Goal: Check status: Check status

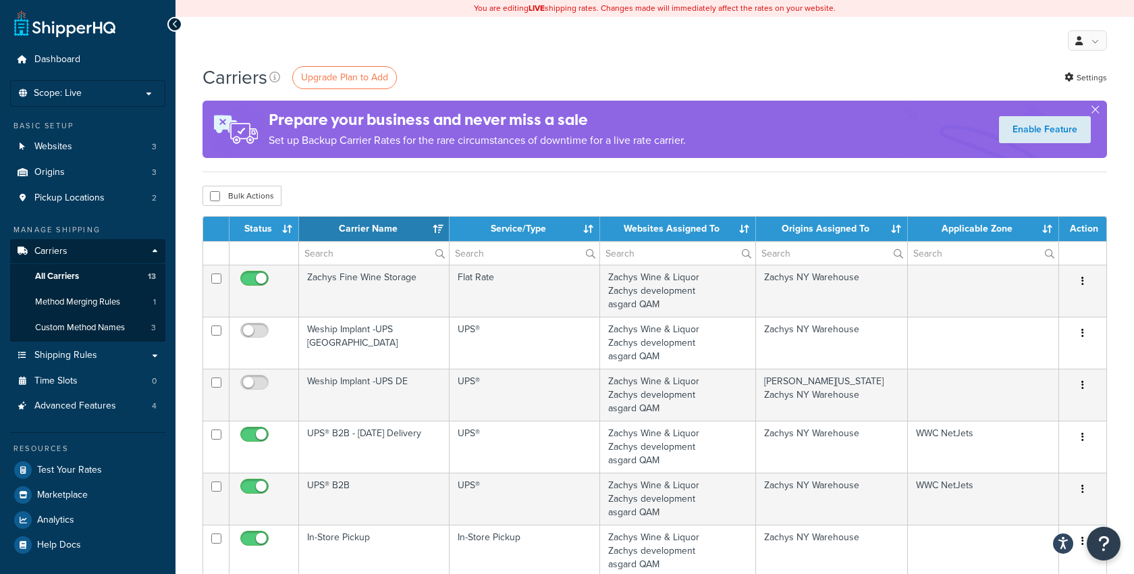
select select "15"
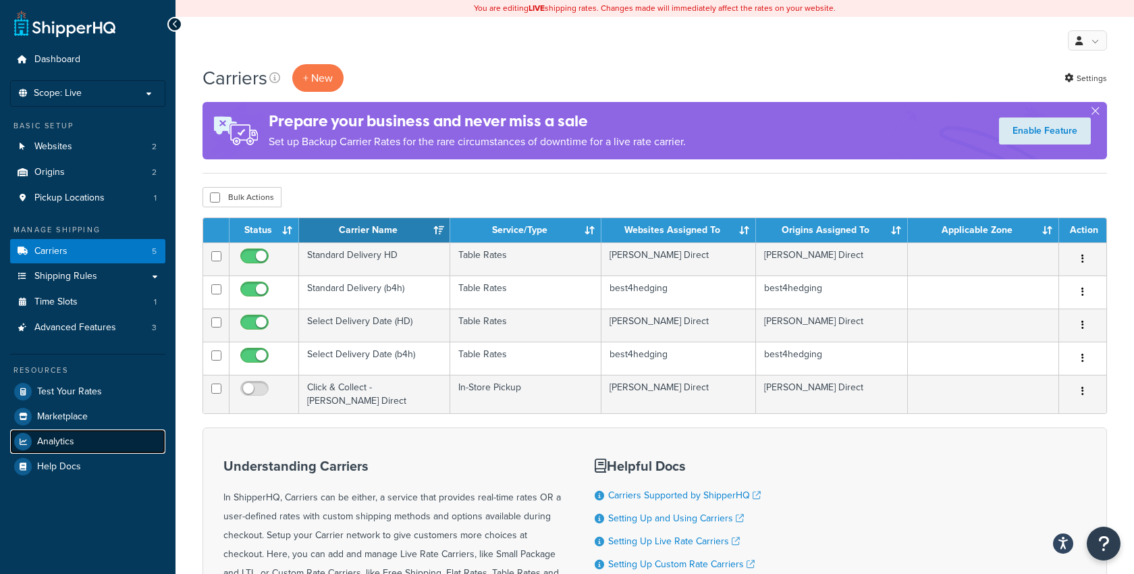
click at [60, 436] on span "Analytics" at bounding box center [55, 441] width 37 height 11
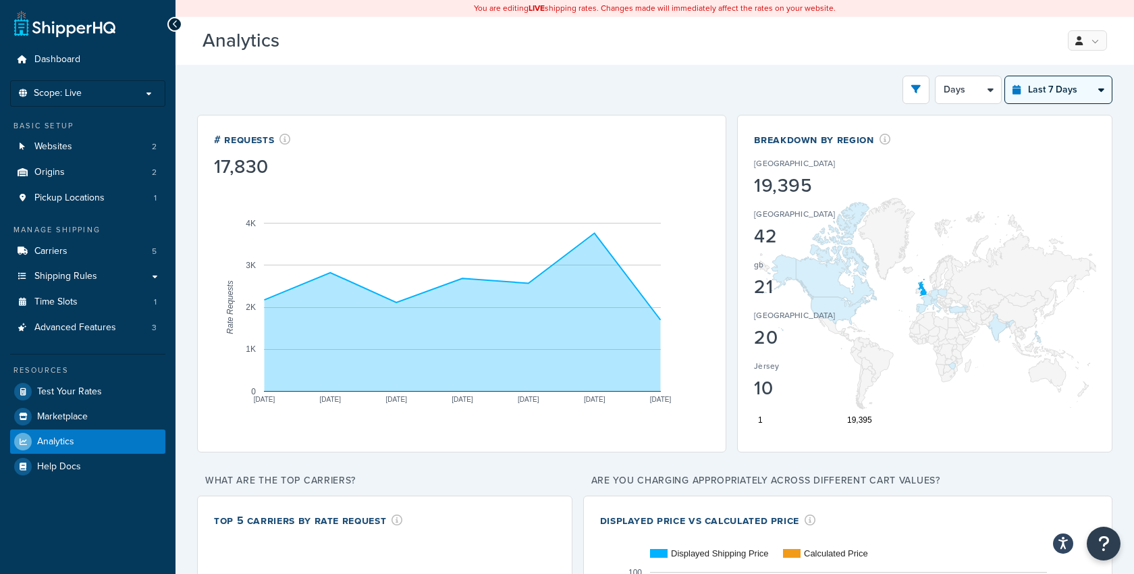
click at [1032, 90] on select "Last 24 Hours Last 7 Days Last 30 Days Last 3 Months Last 6 Months Last 12 Mont…" at bounding box center [1058, 89] width 107 height 27
click at [1007, 76] on select "Last 24 Hours Last 7 Days Last 30 Days Last 3 Months Last 6 Months Last 12 Mont…" at bounding box center [1058, 89] width 107 height 27
click at [1041, 88] on select "Last 24 Hours Last 7 Days Last 30 Days Last 3 Months Last 6 Months Last 12 Mont…" at bounding box center [1058, 89] width 107 height 27
select select "last_30_days"
click at [1007, 76] on select "Last 24 Hours Last 7 Days Last 30 Days Last 3 Months Last 6 Months Last 12 Mont…" at bounding box center [1058, 89] width 107 height 27
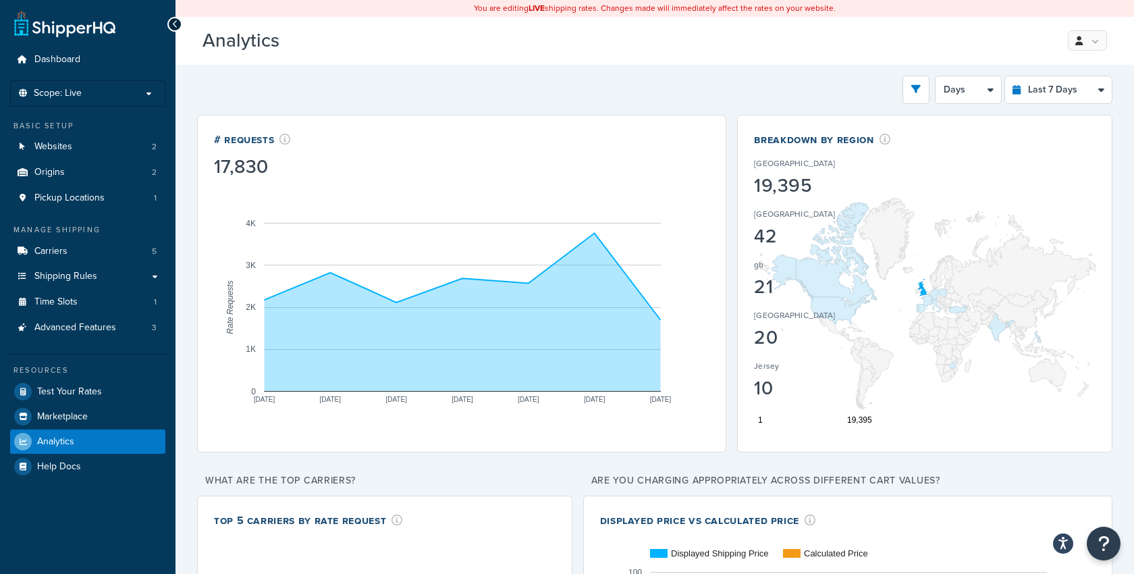
select select "5d"
